Goal: Find specific page/section: Find specific page/section

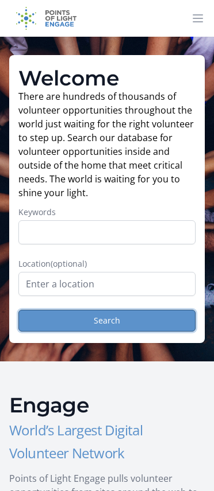
click at [97, 322] on button "Search" at bounding box center [106, 321] width 177 height 22
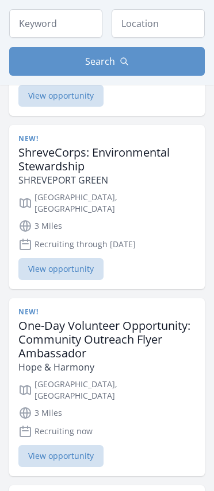
scroll to position [1881, 0]
